Goal: Information Seeking & Learning: Learn about a topic

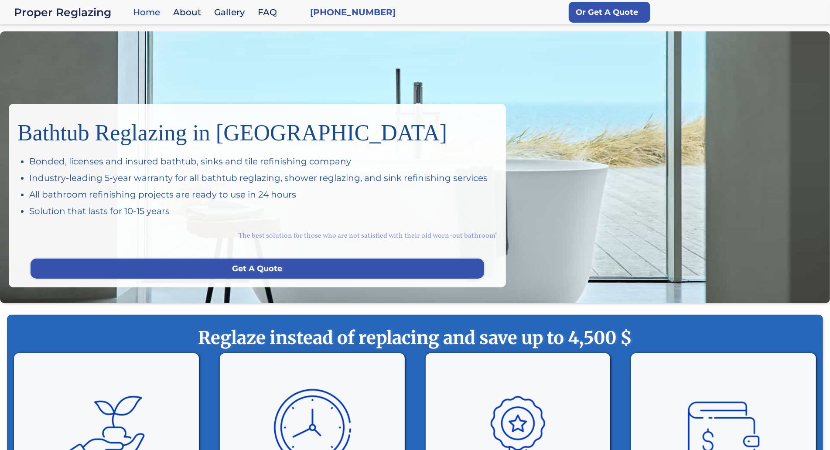
click at [74, 62] on div "Bathtub Reglazing in San Francisco Bonded, licenses and insured bathtub, sinks …" at bounding box center [415, 167] width 830 height 272
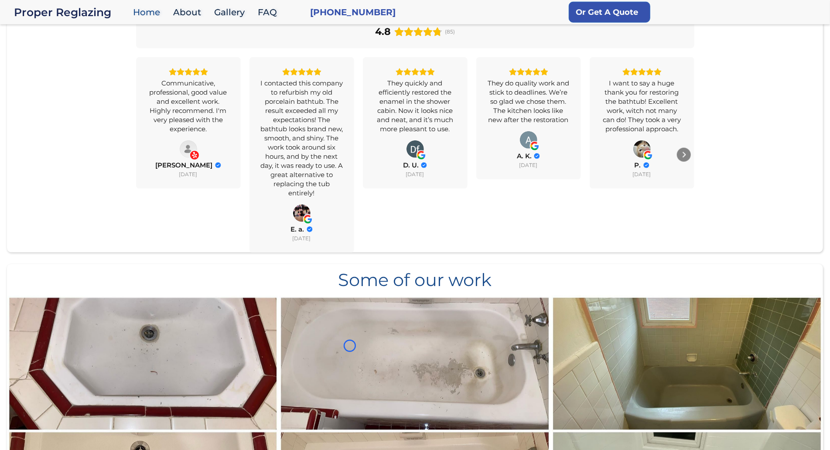
scroll to position [742, 0]
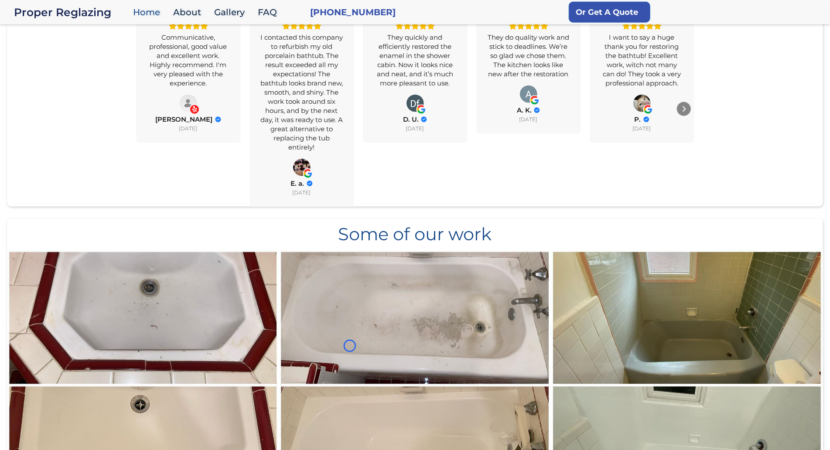
click at [74, 62] on div "All Reviews 4.8 Yelp 4.4 Google 5.0 Overall Rating 4.8 (85) Communicative, prof…" at bounding box center [415, 71] width 816 height 272
click at [69, 80] on div "All Reviews 4.8 Yelp 4.4 Google 5.0 Overall Rating 4.8 (85) Communicative, prof…" at bounding box center [415, 71] width 816 height 272
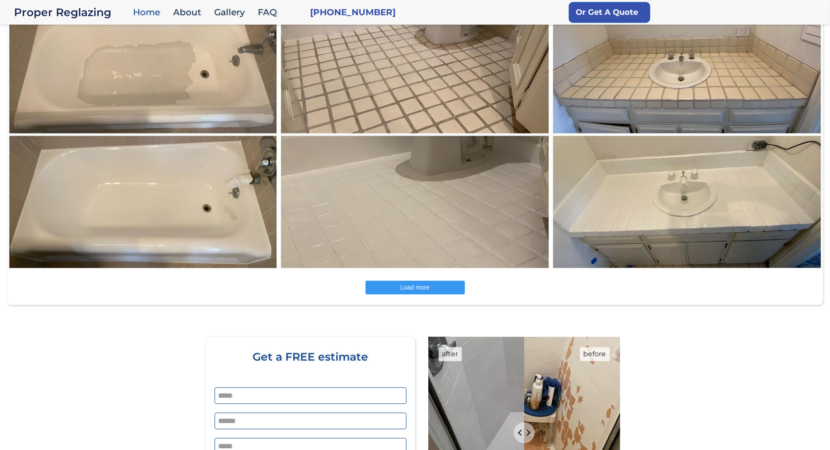
scroll to position [1295, 0]
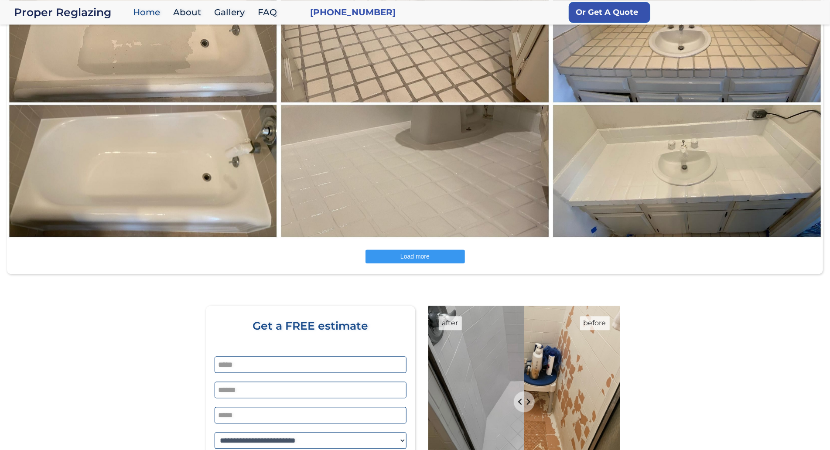
click at [69, 80] on img at bounding box center [143, 104] width 273 height 272
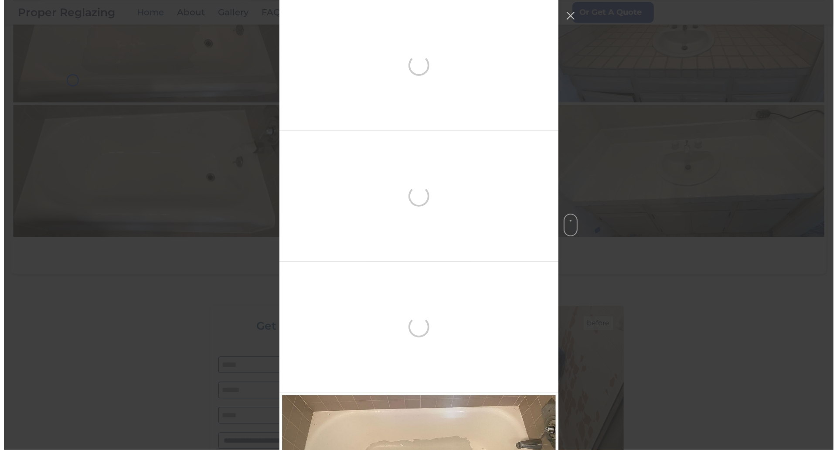
scroll to position [392, 0]
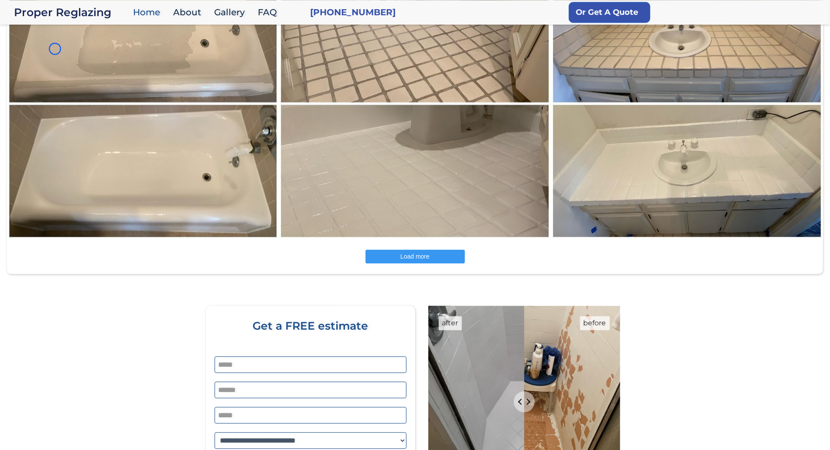
click at [55, 49] on img at bounding box center [143, 104] width 273 height 272
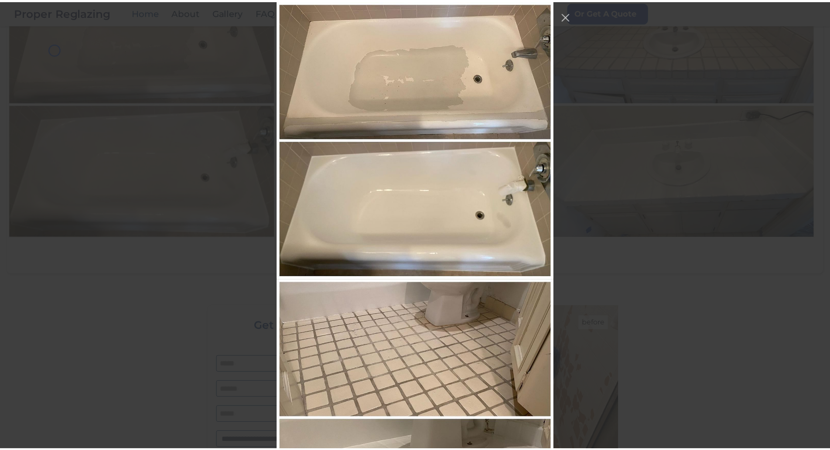
scroll to position [1081, 0]
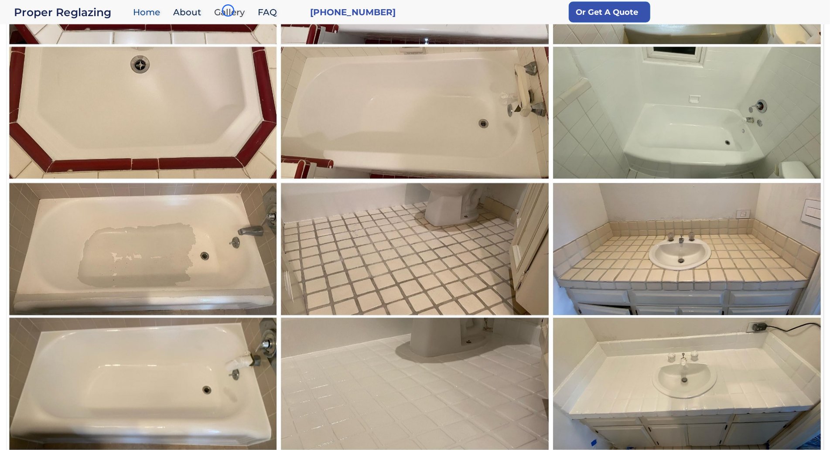
click at [228, 10] on link "Gallery" at bounding box center [232, 12] width 44 height 19
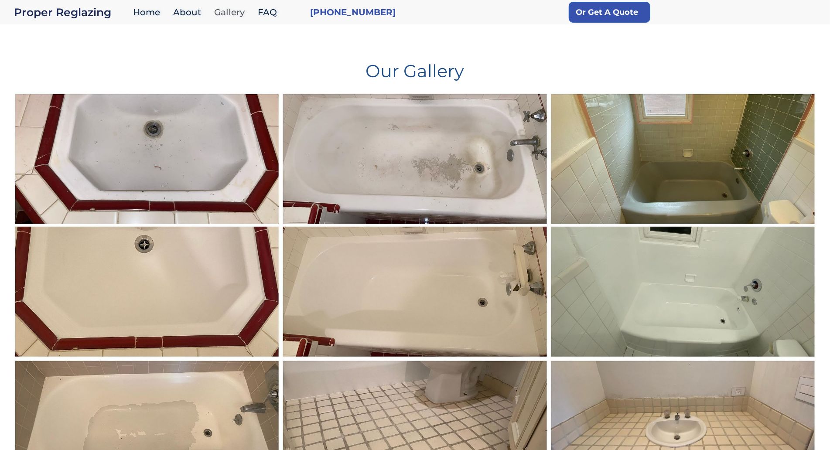
click at [228, 10] on link "Gallery" at bounding box center [232, 12] width 44 height 19
click at [52, 65] on h1 "Our Gallery" at bounding box center [415, 67] width 804 height 24
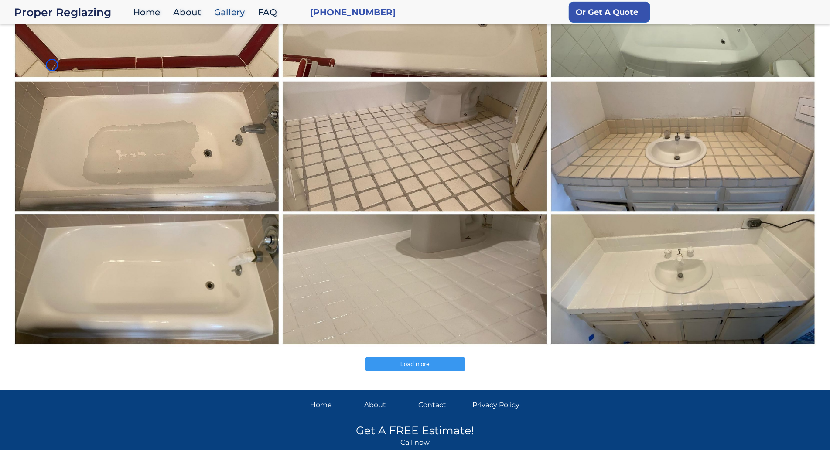
scroll to position [295, 0]
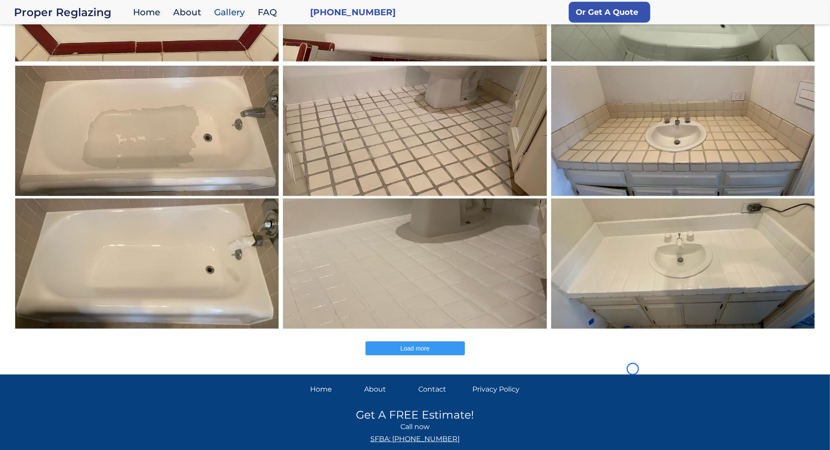
click at [52, 65] on img at bounding box center [147, 197] width 269 height 268
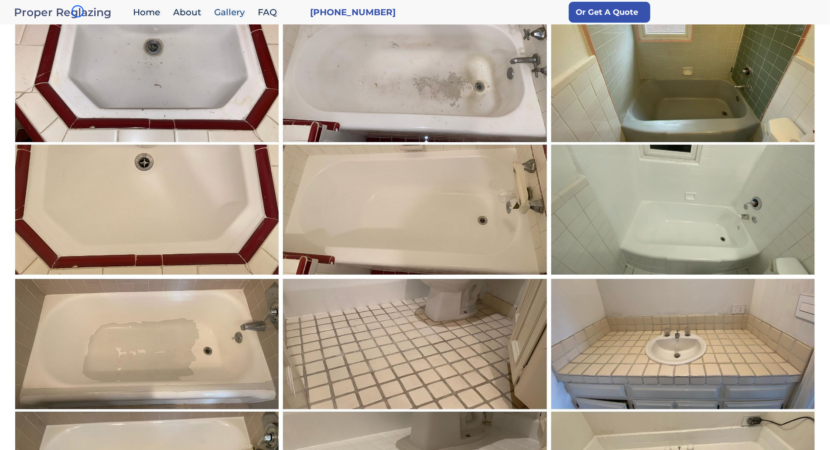
click at [78, 11] on div "Proper Reglazing" at bounding box center [71, 12] width 115 height 12
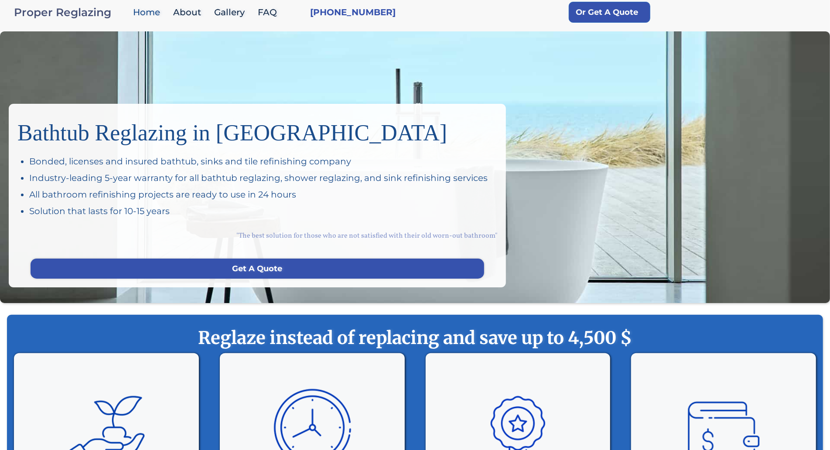
click at [78, 11] on div "Proper Reglazing" at bounding box center [71, 12] width 115 height 12
click at [84, 44] on div "Bathtub Reglazing in San Francisco Bonded, licenses and insured bathtub, sinks …" at bounding box center [415, 167] width 830 height 272
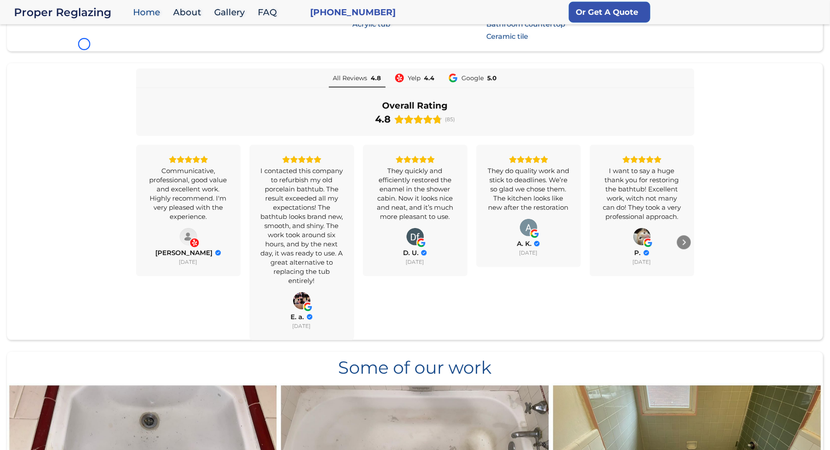
scroll to position [637, 0]
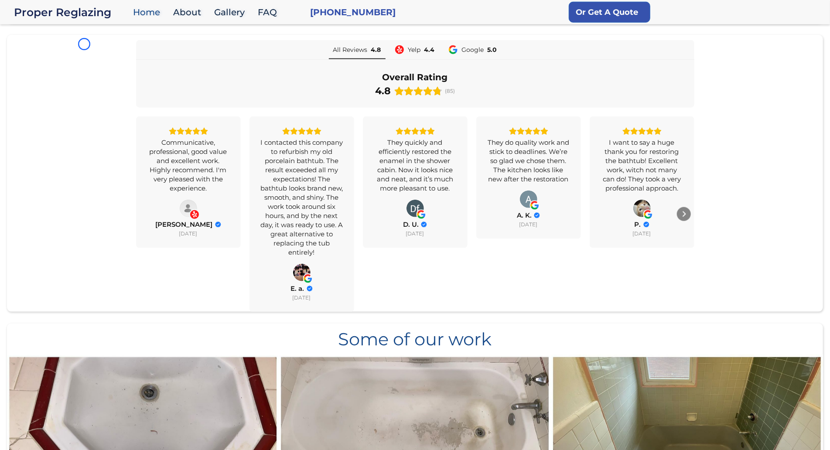
click at [84, 44] on div "All Reviews 4.8 Yelp 4.4 Google 5.0 Overall Rating 4.8 (85) Communicative, prof…" at bounding box center [415, 176] width 816 height 272
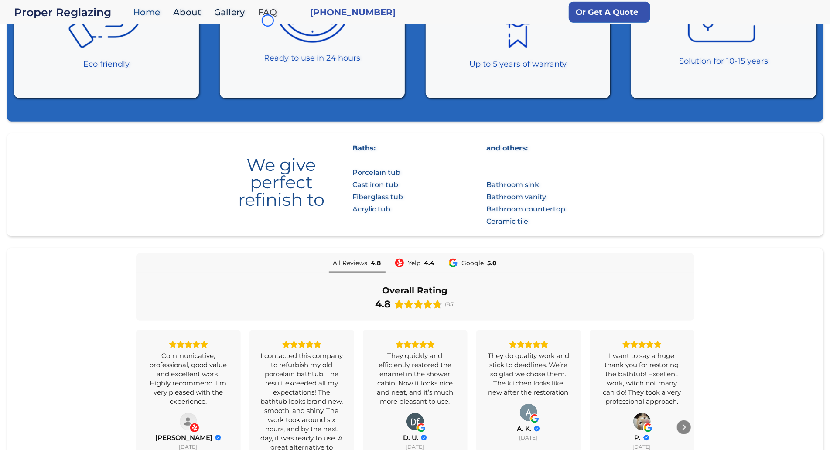
click at [268, 20] on link "FAQ" at bounding box center [269, 12] width 32 height 19
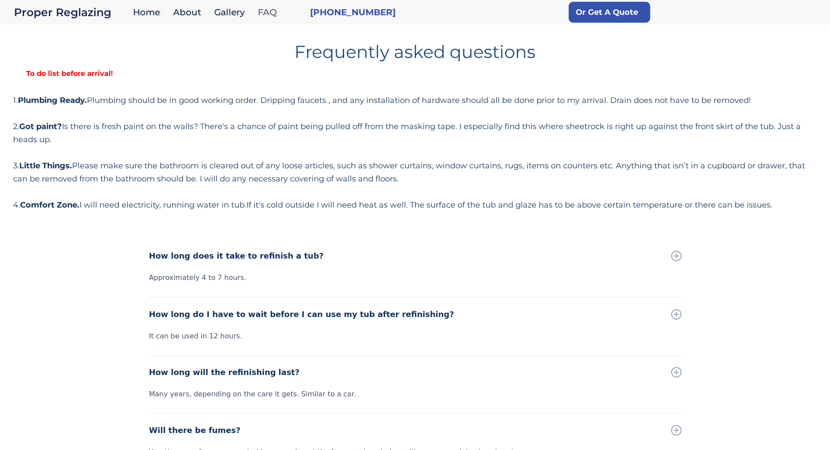
click at [268, 20] on link "FAQ" at bounding box center [269, 12] width 32 height 19
click at [44, 82] on div "Frequently asked questions To do list before arrival! 1. Plumbing Ready. Plumbi…" at bounding box center [415, 123] width 804 height 175
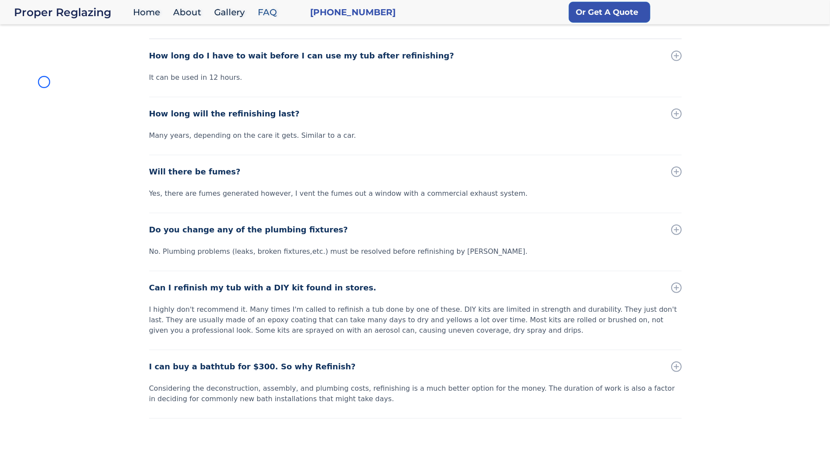
click at [44, 82] on div "How long does it take to refinish a tub? Approximately 4 to 7 hours. How long d…" at bounding box center [415, 224] width 830 height 487
